Goal: Information Seeking & Learning: Learn about a topic

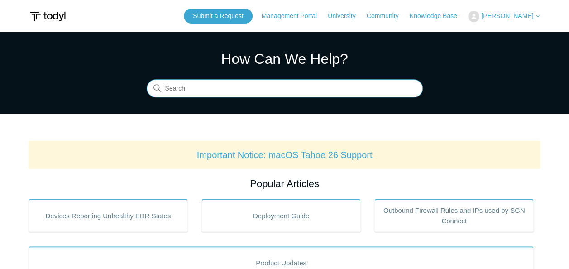
click at [285, 90] on input "Search" at bounding box center [285, 89] width 276 height 18
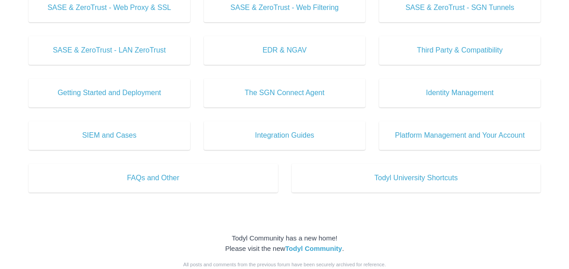
scroll to position [408, 0]
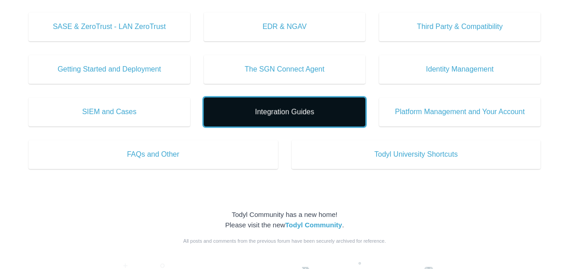
click at [328, 109] on span "Integration Guides" at bounding box center [284, 111] width 135 height 11
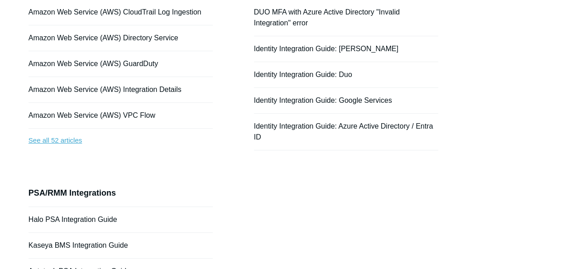
scroll to position [155, 0]
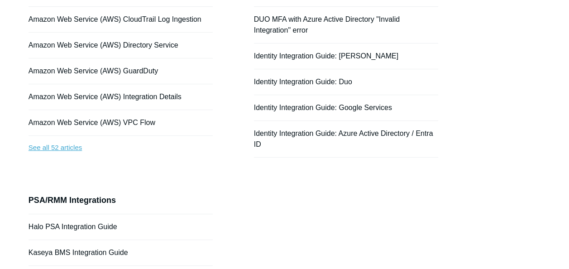
click at [84, 147] on link "See all 52 articles" at bounding box center [121, 148] width 184 height 24
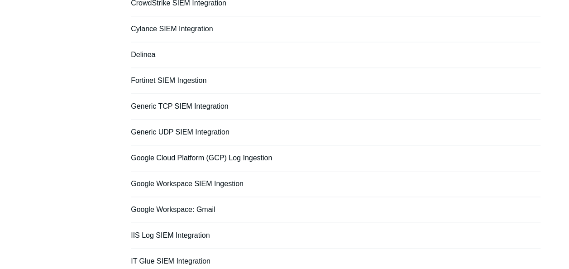
scroll to position [679, 0]
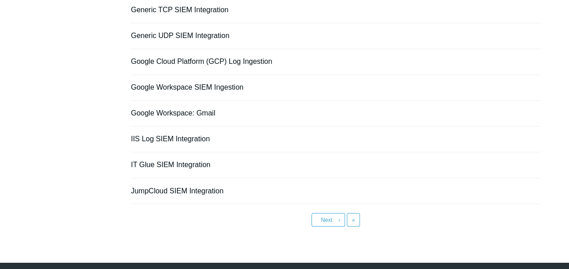
click at [327, 213] on link "Next ›" at bounding box center [329, 220] width 34 height 14
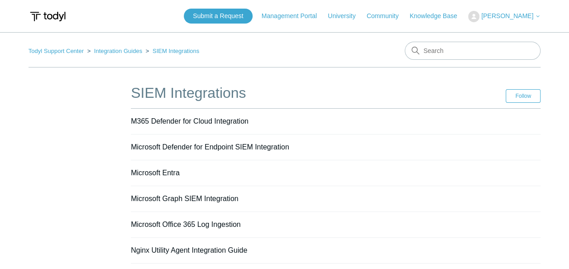
click at [130, 54] on ol "Todyl Support Center Integration Guides SIEM Integrations" at bounding box center [114, 51] width 171 height 10
click at [130, 49] on link "Integration Guides" at bounding box center [118, 51] width 48 height 7
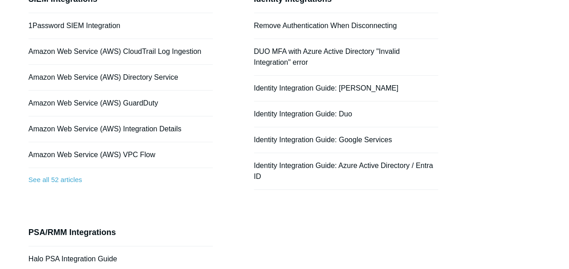
scroll to position [136, 0]
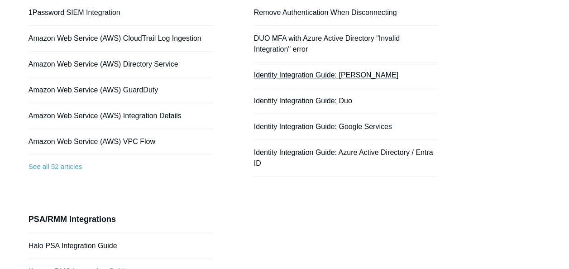
click at [342, 75] on link "Identity Integration Guide: [PERSON_NAME]" at bounding box center [326, 75] width 144 height 8
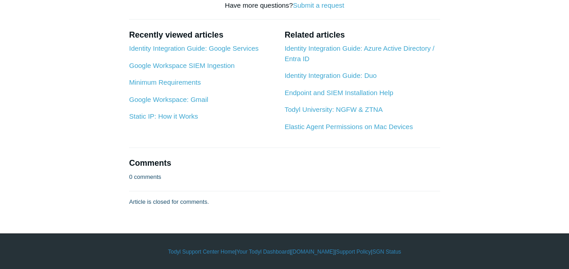
scroll to position [1754, 0]
click at [179, 115] on link "Static IP: How it Works" at bounding box center [163, 116] width 69 height 8
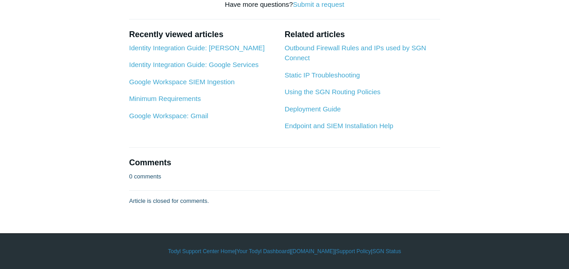
scroll to position [2210, 0]
drag, startPoint x: 200, startPoint y: 255, endPoint x: 198, endPoint y: 248, distance: 7.4
click at [199, 252] on footer "Todyl Support Center Home | Your Todyl Dashboard | Todyl.com | Support Policy |…" at bounding box center [284, 251] width 569 height 36
click at [198, 248] on link "Todyl Support Center Home" at bounding box center [201, 251] width 67 height 8
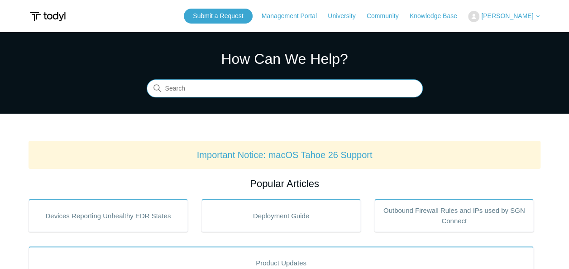
click at [205, 94] on input "Search" at bounding box center [285, 89] width 276 height 18
type input "agent"
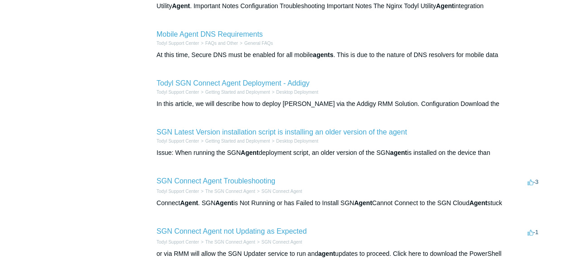
scroll to position [327, 0]
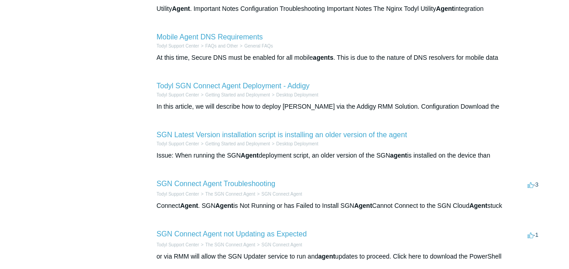
click at [287, 162] on li "SGN Latest Version installation script is installing an older version of the ag…" at bounding box center [349, 144] width 384 height 49
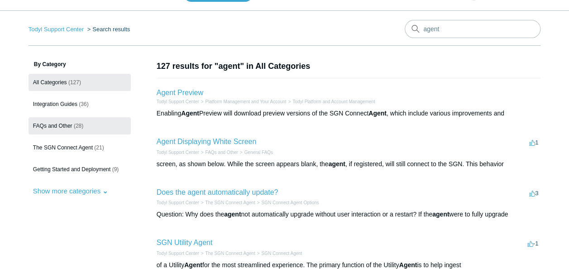
scroll to position [21, 0]
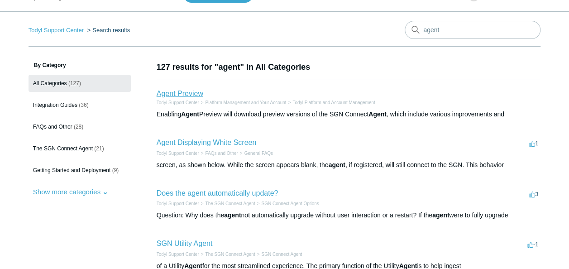
click at [172, 91] on link "Agent Preview" at bounding box center [180, 94] width 47 height 8
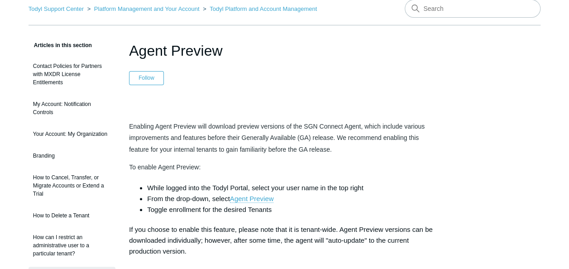
scroll to position [43, 0]
click at [246, 195] on link "Agent Preview" at bounding box center [252, 198] width 44 height 8
